Goal: Information Seeking & Learning: Check status

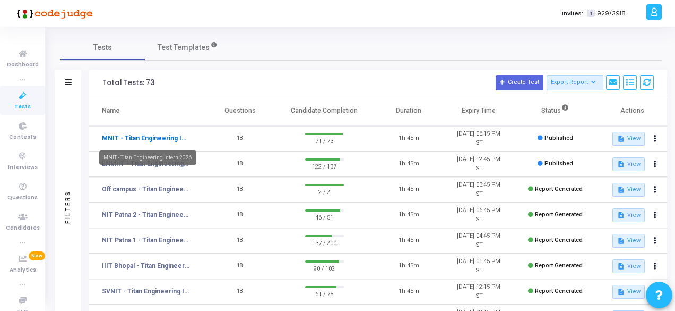
click at [150, 137] on link "MNIT - Titan Engineering Intern 2026" at bounding box center [146, 138] width 88 height 10
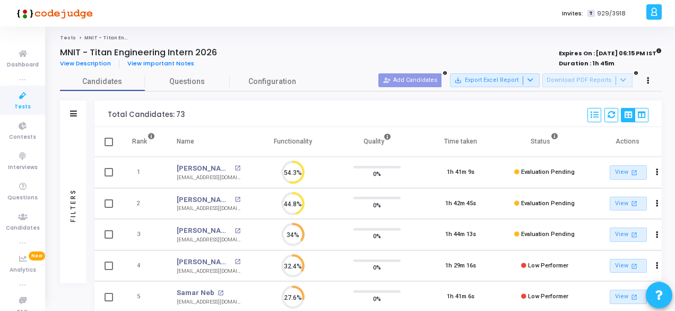
click at [18, 101] on icon at bounding box center [23, 95] width 22 height 13
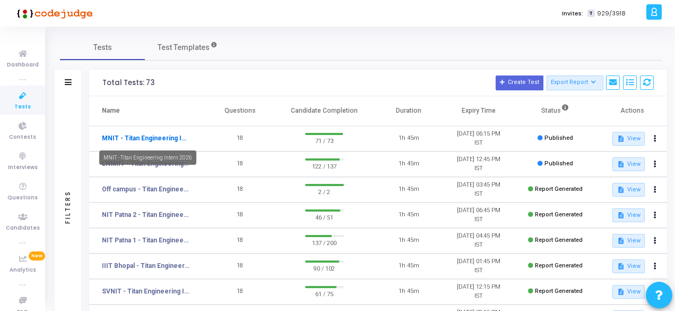
click at [155, 140] on link "MNIT - Titan Engineering Intern 2026" at bounding box center [146, 138] width 88 height 10
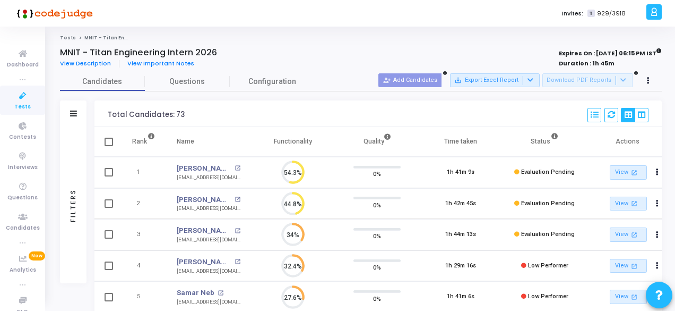
click at [19, 97] on icon at bounding box center [23, 95] width 22 height 13
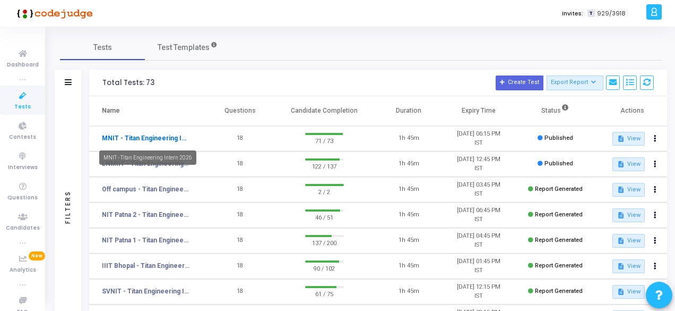
click at [136, 136] on link "MNIT - Titan Engineering Intern 2026" at bounding box center [146, 138] width 88 height 10
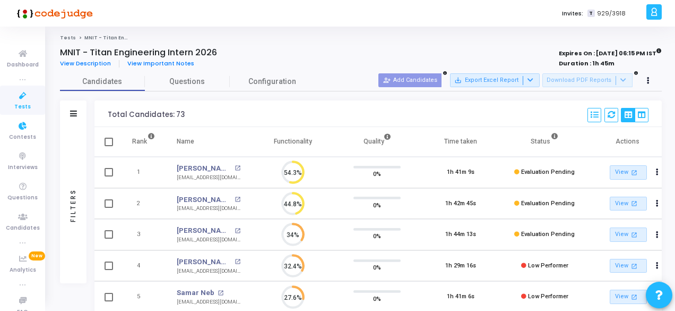
click at [29, 99] on icon at bounding box center [23, 95] width 22 height 13
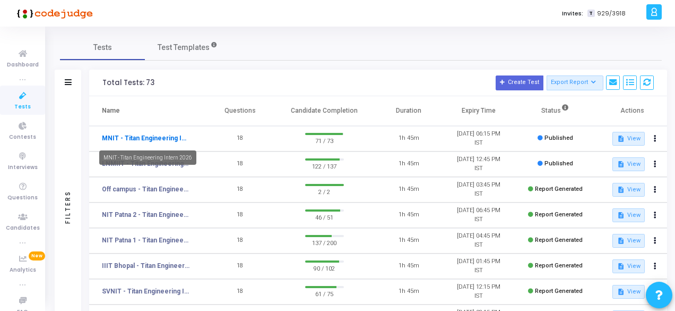
click at [134, 138] on link "MNIT - Titan Engineering Intern 2026" at bounding box center [146, 138] width 88 height 10
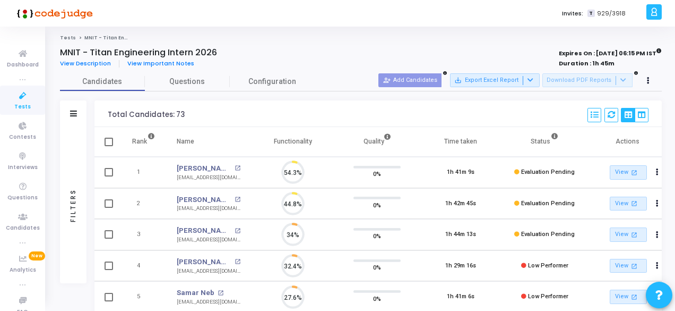
scroll to position [22, 27]
click at [199, 167] on link "[PERSON_NAME]" at bounding box center [204, 168] width 55 height 11
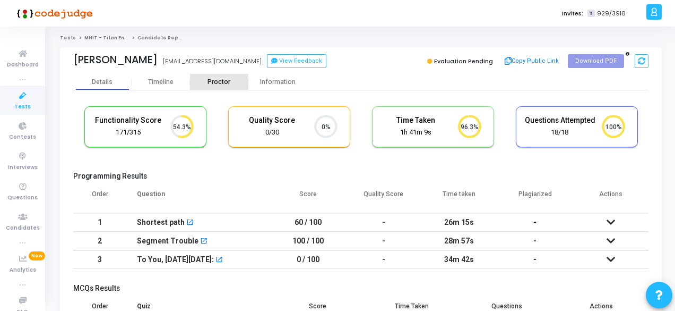
click at [224, 84] on div "Proctor" at bounding box center [219, 82] width 58 height 8
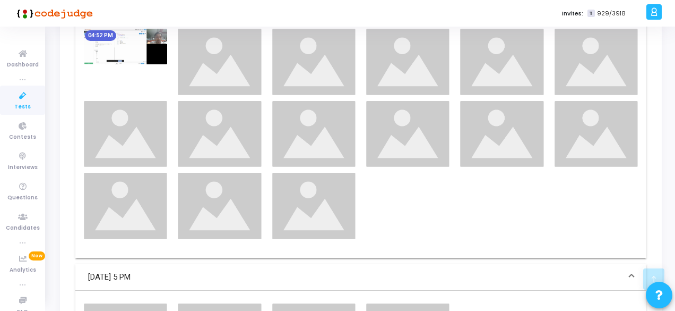
click at [21, 102] on span "Tests" at bounding box center [22, 106] width 16 height 9
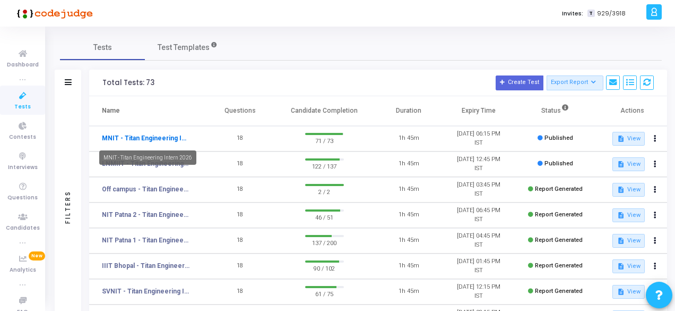
click at [169, 135] on link "MNIT - Titan Engineering Intern 2026" at bounding box center [146, 138] width 88 height 10
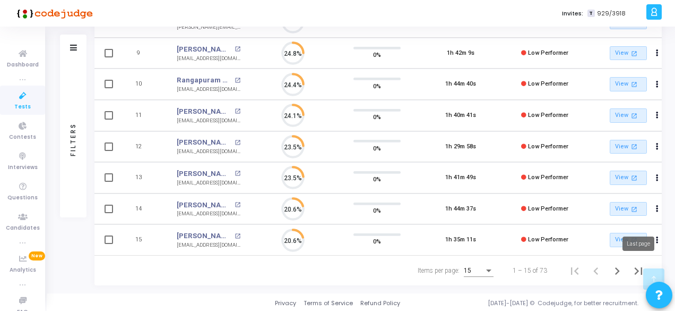
click at [629, 269] on button "Last page" at bounding box center [638, 270] width 21 height 21
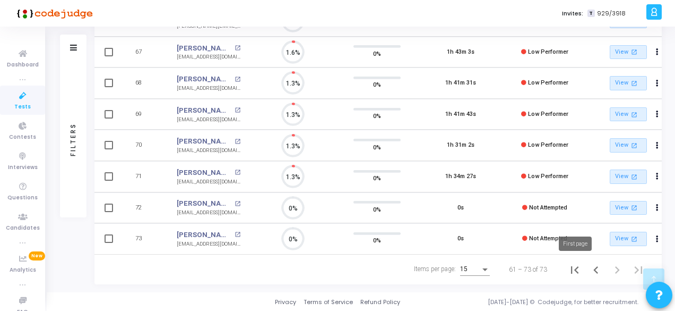
click at [573, 273] on icon "First page" at bounding box center [574, 269] width 15 height 15
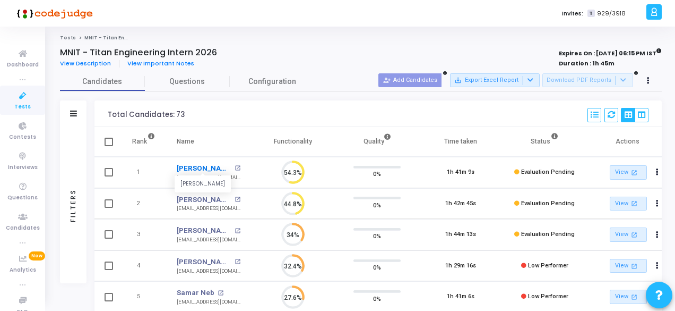
click at [196, 167] on link "[PERSON_NAME]" at bounding box center [204, 168] width 55 height 11
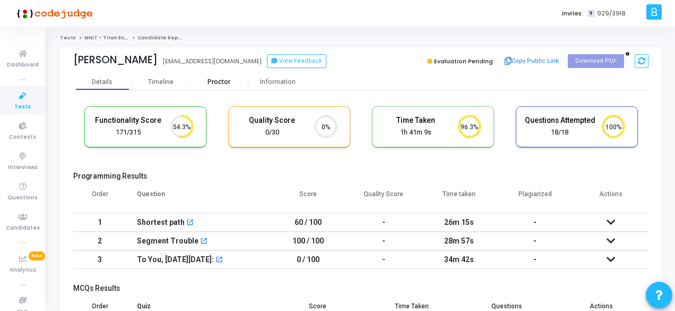
click at [220, 85] on div "Proctor" at bounding box center [219, 82] width 58 height 8
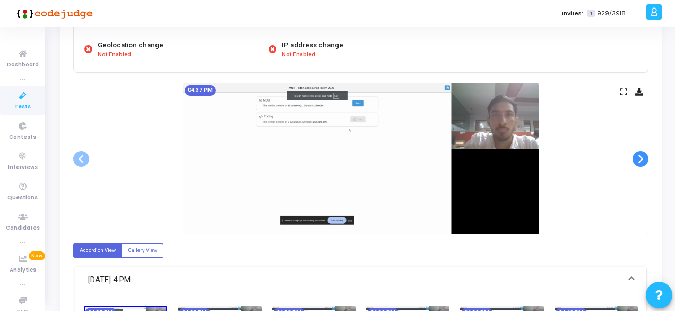
click at [640, 158] on span at bounding box center [641, 159] width 16 height 16
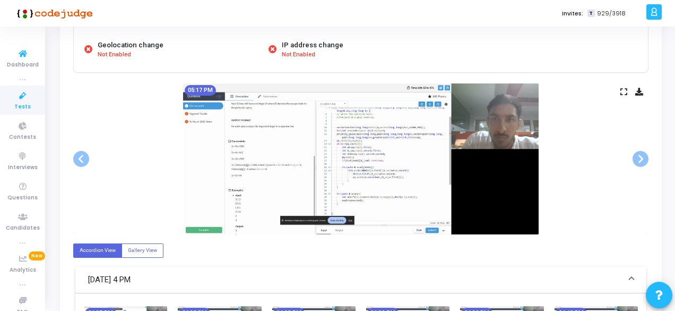
click at [33, 96] on link "Tests" at bounding box center [22, 99] width 45 height 29
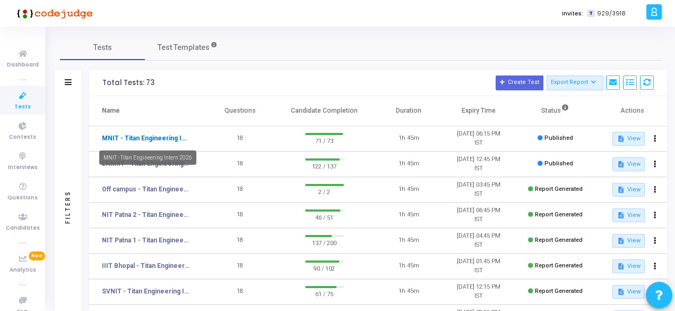
click at [154, 133] on link "MNIT - Titan Engineering Intern 2026" at bounding box center [146, 138] width 88 height 10
